Goal: Task Accomplishment & Management: Manage account settings

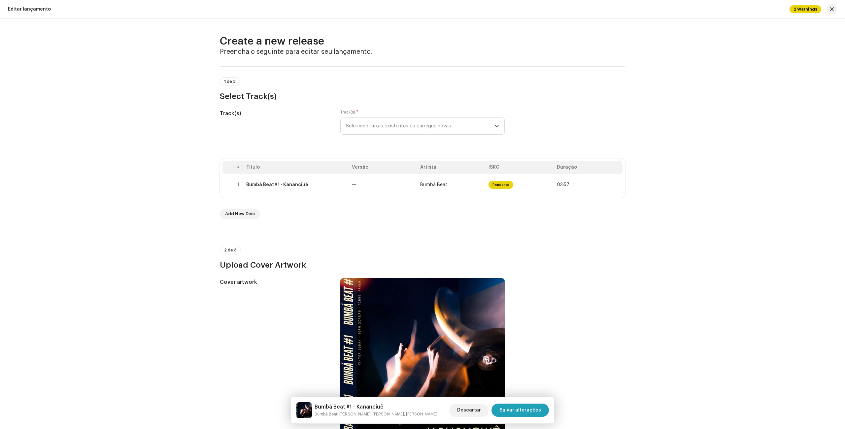
scroll to position [678, 0]
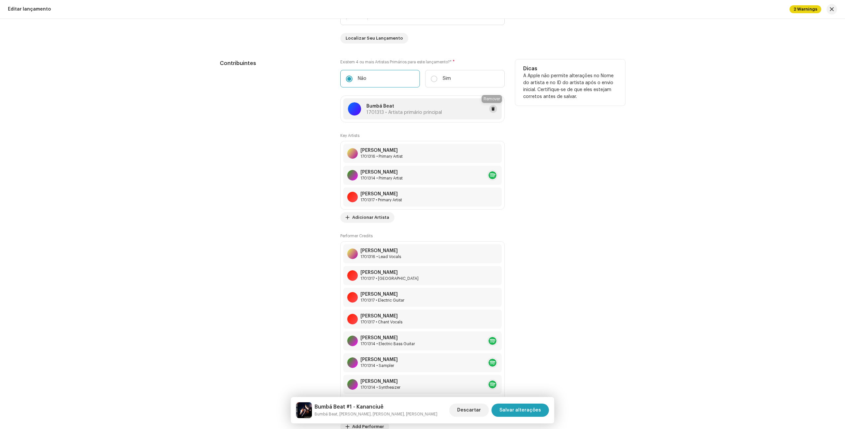
click at [489, 108] on button at bounding box center [493, 109] width 8 height 8
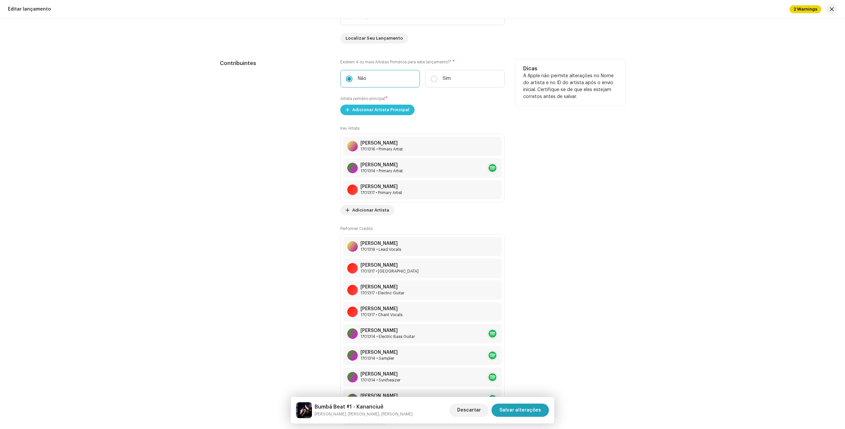
click at [387, 113] on span "Adicionar Artista Principal" at bounding box center [380, 109] width 57 height 13
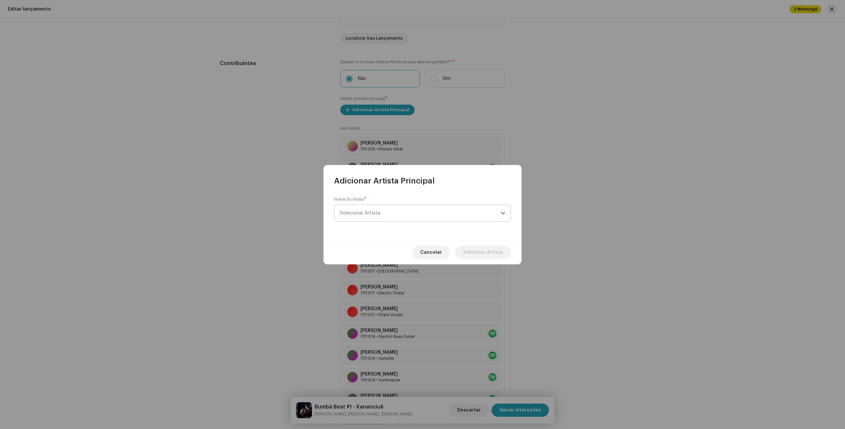
click at [395, 215] on span "Selecionar Artista" at bounding box center [420, 213] width 161 height 17
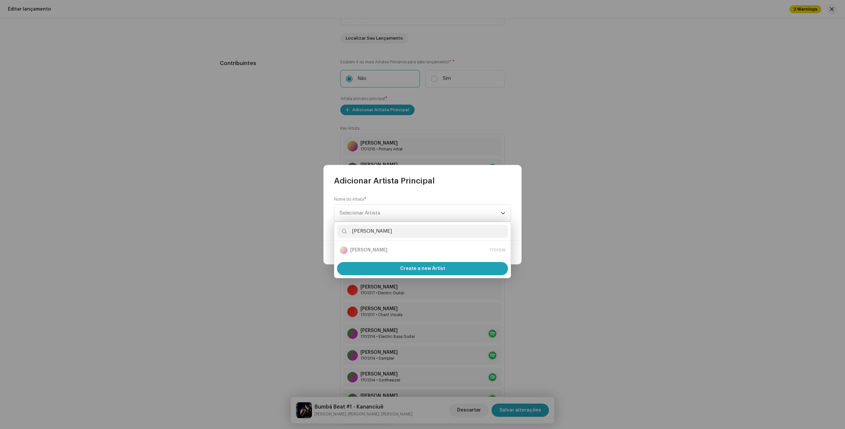
type input "[PERSON_NAME]"
click at [382, 249] on div "[PERSON_NAME] 1701316" at bounding box center [423, 250] width 166 height 8
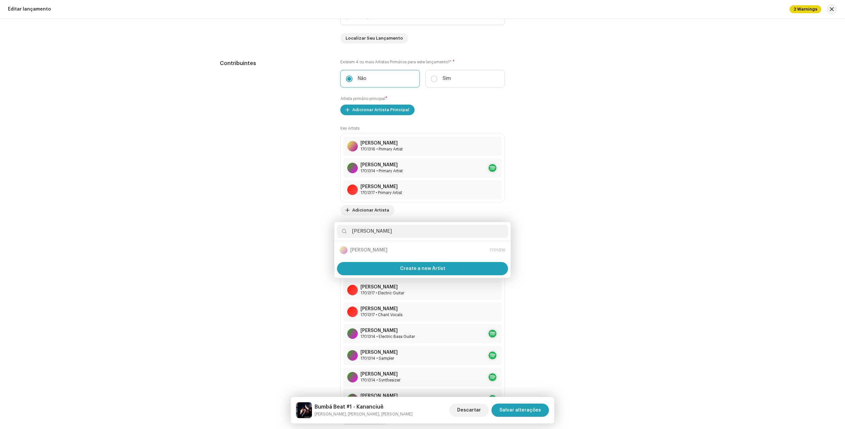
click at [573, 188] on div "Adicionar Artista Principal Nome do Artista * Selecionar Artista Cancelar Adici…" at bounding box center [422, 214] width 845 height 429
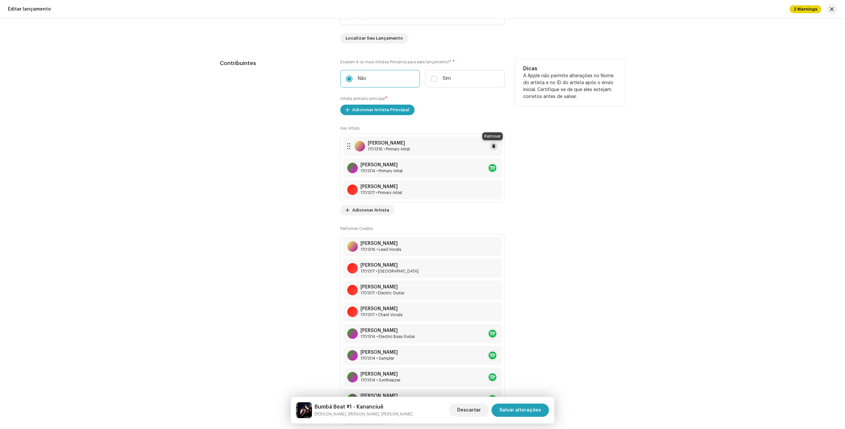
click at [494, 146] on button at bounding box center [494, 146] width 8 height 8
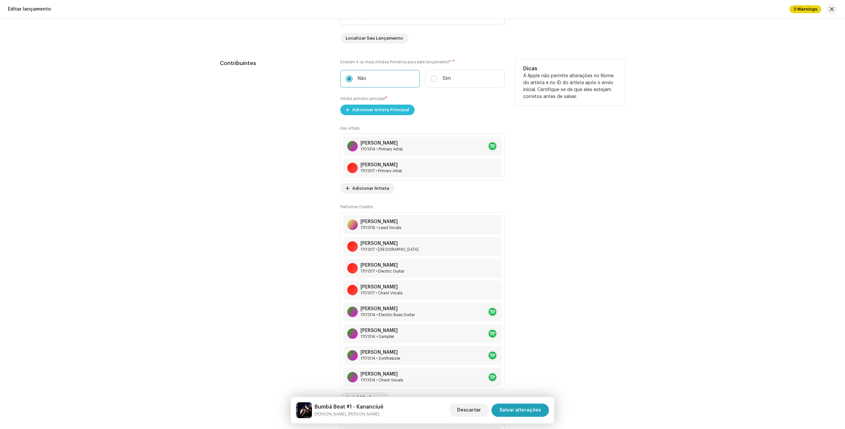
click at [370, 111] on span "Adicionar Artista Principal" at bounding box center [380, 109] width 57 height 13
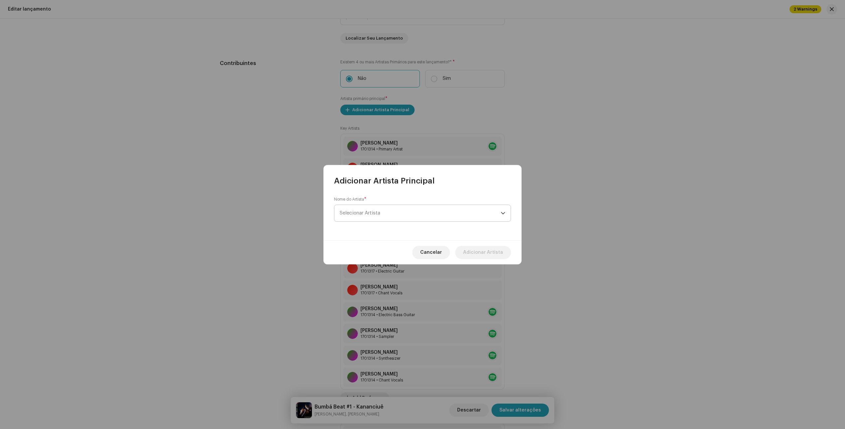
click at [426, 213] on span "Selecionar Artista" at bounding box center [420, 213] width 161 height 17
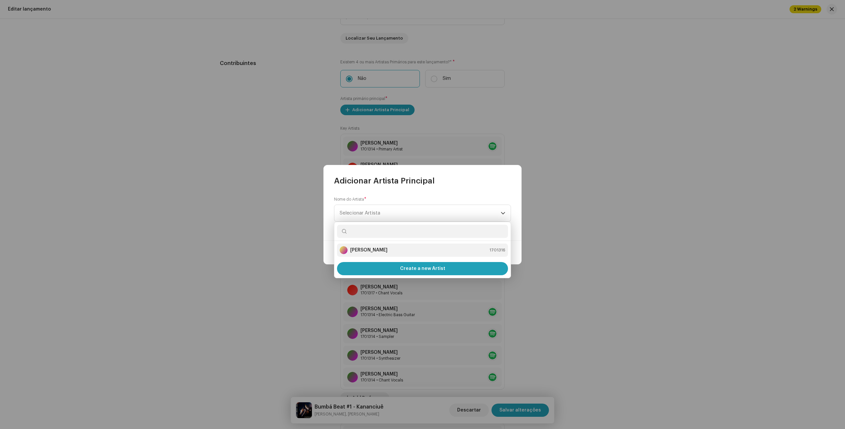
click at [376, 249] on strong "[PERSON_NAME]" at bounding box center [368, 250] width 37 height 7
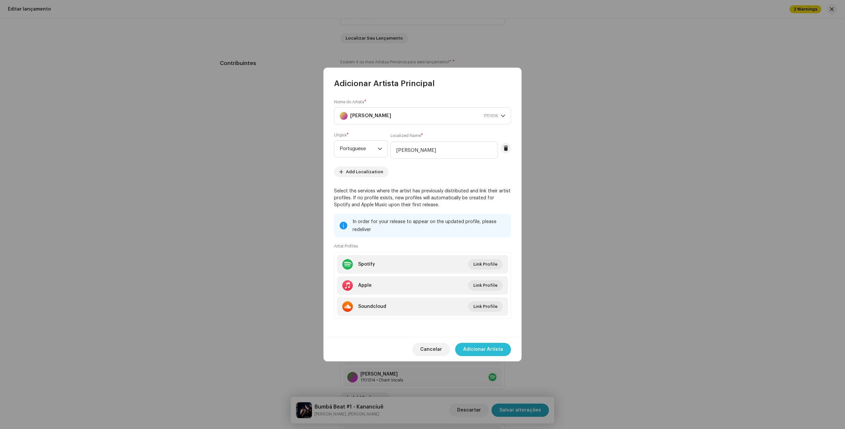
click at [481, 351] on span "Adicionar Artista" at bounding box center [483, 349] width 40 height 13
click at [481, 351] on div "[PERSON_NAME] 1701314 • Synthesizer" at bounding box center [422, 355] width 158 height 19
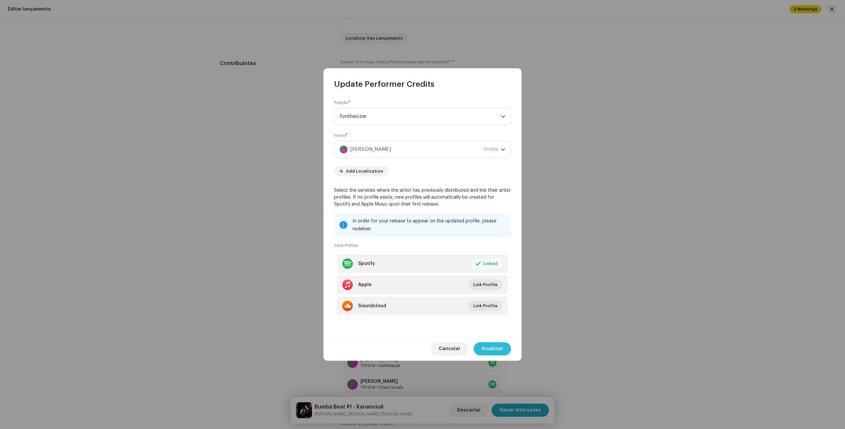
click at [493, 350] on span "Atualizar" at bounding box center [492, 348] width 21 height 13
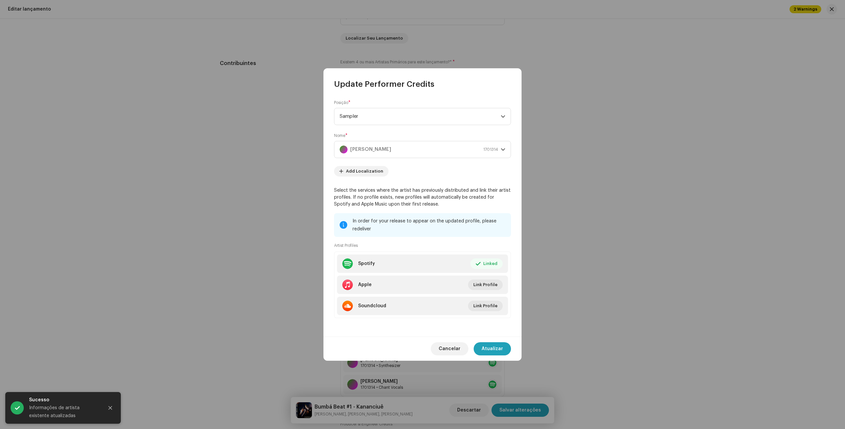
click at [446, 353] on span "Cancelar" at bounding box center [450, 348] width 22 height 13
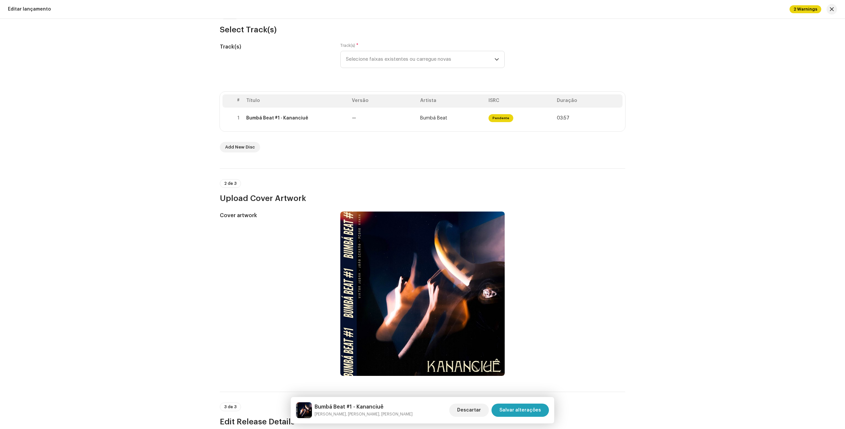
scroll to position [0, 0]
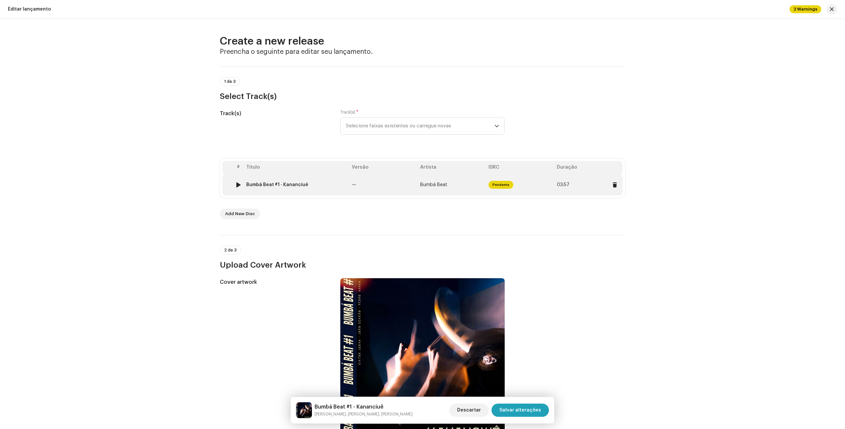
click at [531, 182] on td "Pendente" at bounding box center [520, 184] width 68 height 21
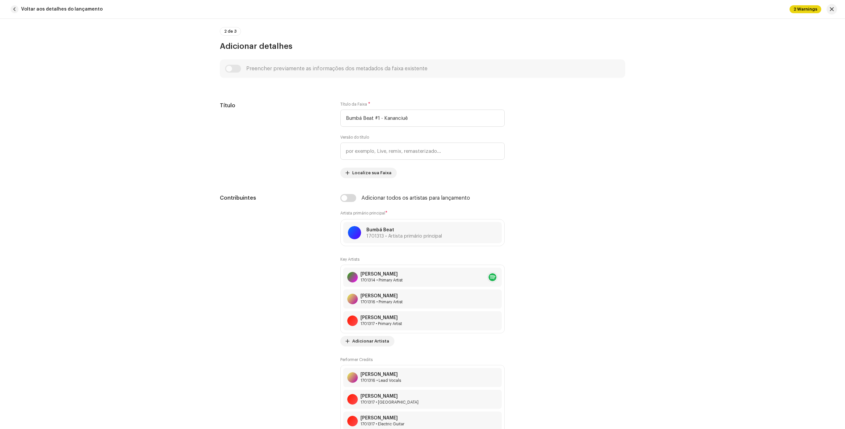
scroll to position [281, 0]
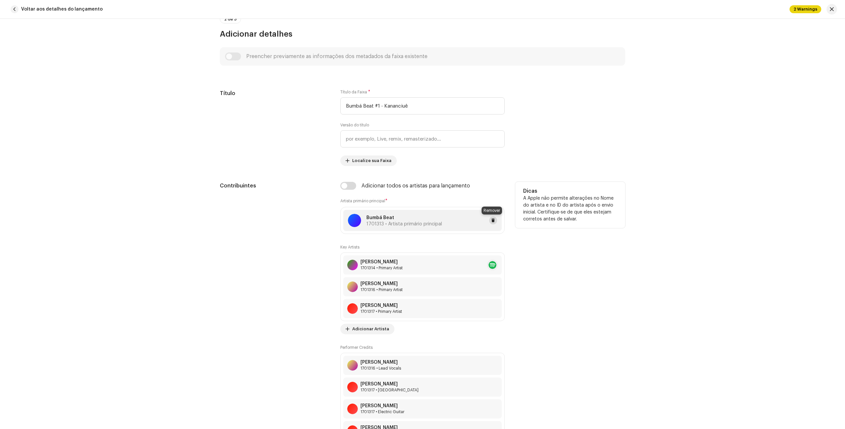
click at [492, 220] on span at bounding box center [493, 220] width 4 height 5
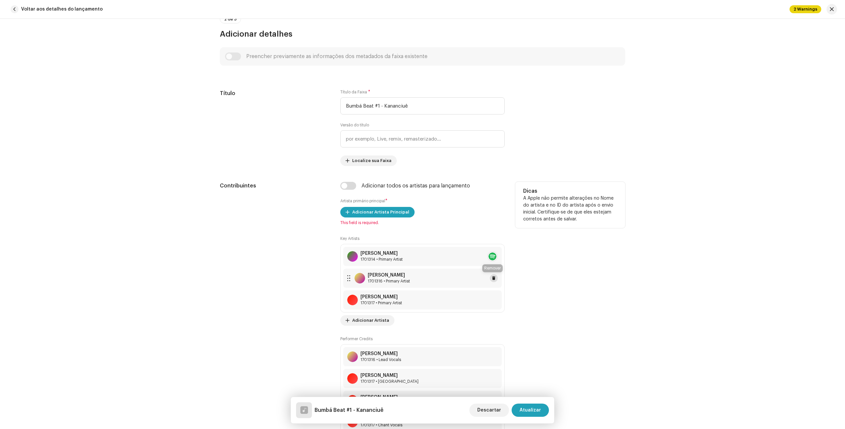
click at [492, 277] on span at bounding box center [494, 278] width 4 height 5
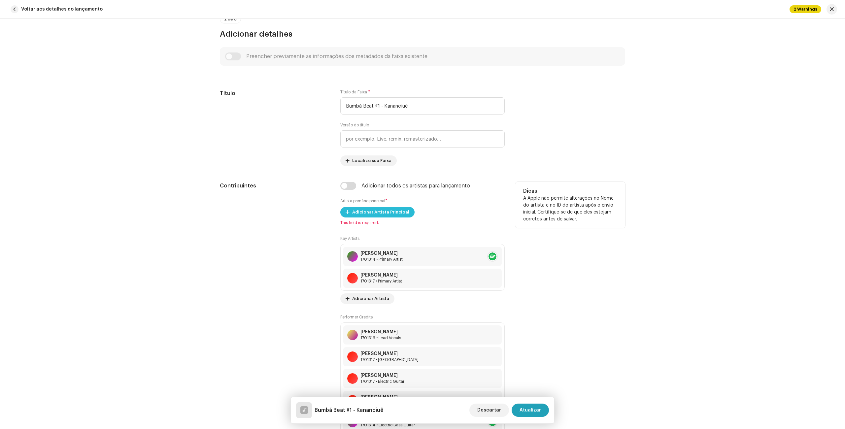
click at [396, 211] on span "Adicionar Artista Principal" at bounding box center [380, 212] width 57 height 13
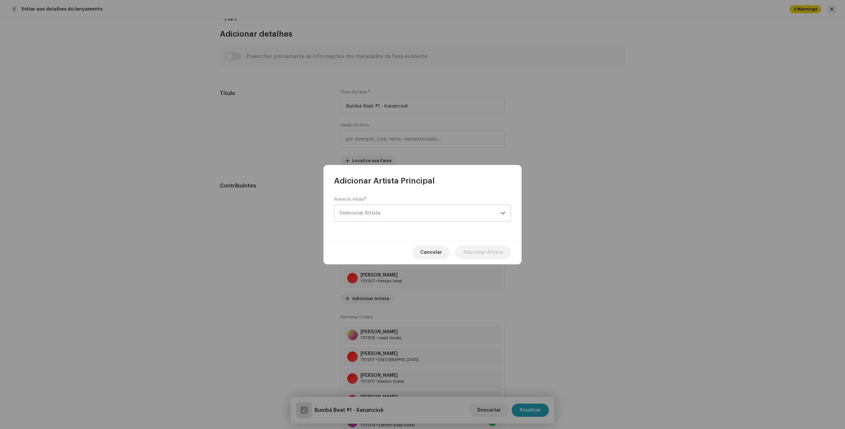
click at [404, 214] on span "Selecionar Artista" at bounding box center [420, 213] width 161 height 17
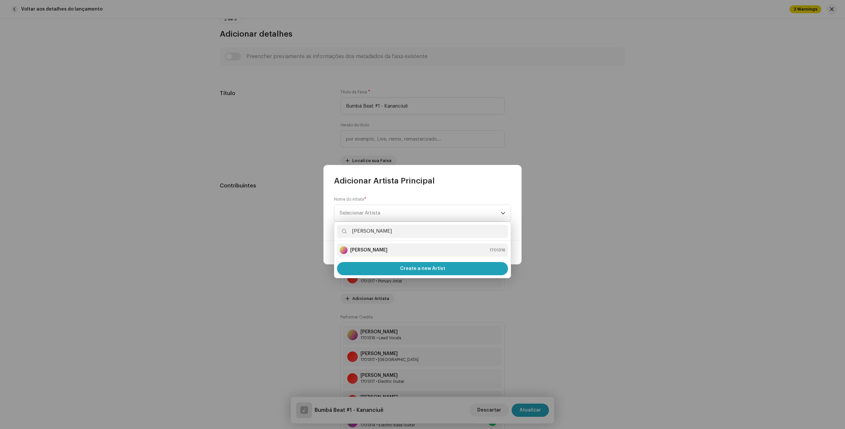
type input "[PERSON_NAME]"
click at [404, 252] on div "[PERSON_NAME] 1701316" at bounding box center [423, 250] width 166 height 8
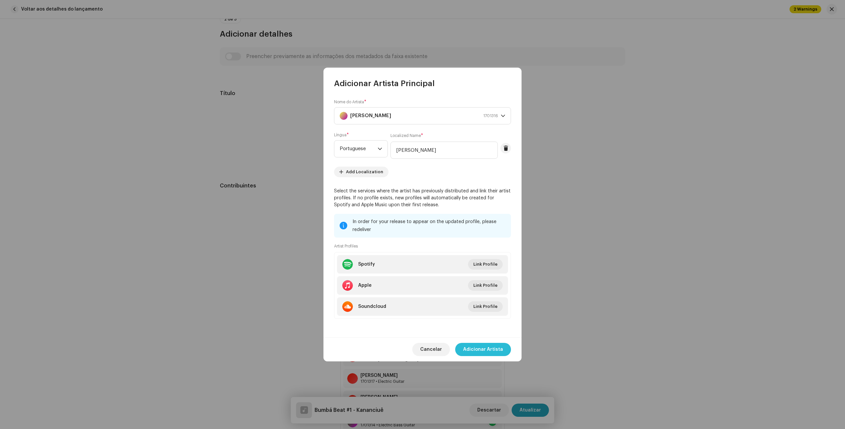
click at [490, 352] on span "Adicionar Artista" at bounding box center [483, 349] width 40 height 13
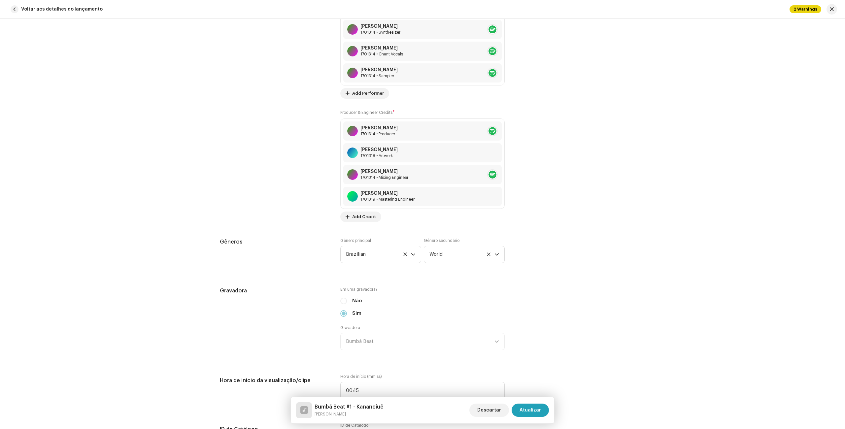
scroll to position [491, 0]
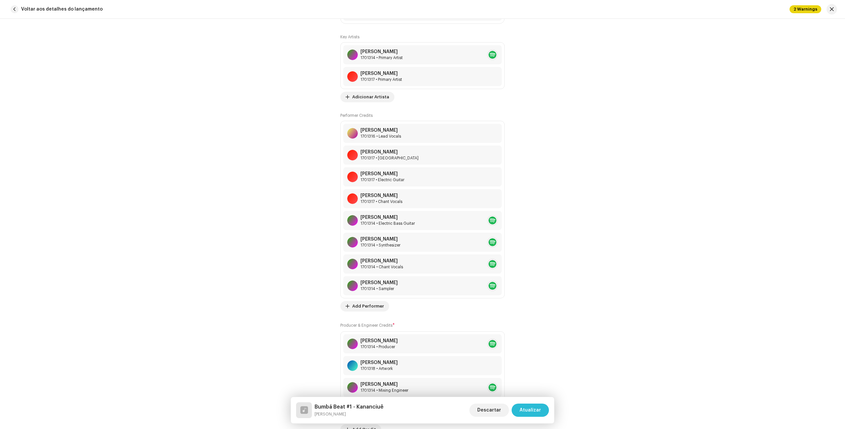
click at [523, 408] on span "Atualizar" at bounding box center [530, 410] width 21 height 13
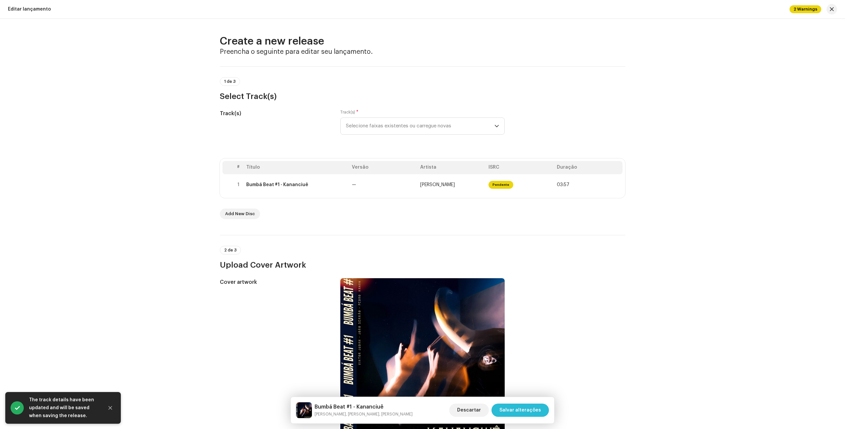
click at [526, 410] on span "Salvar alterações" at bounding box center [521, 410] width 42 height 13
